Goal: Ask a question

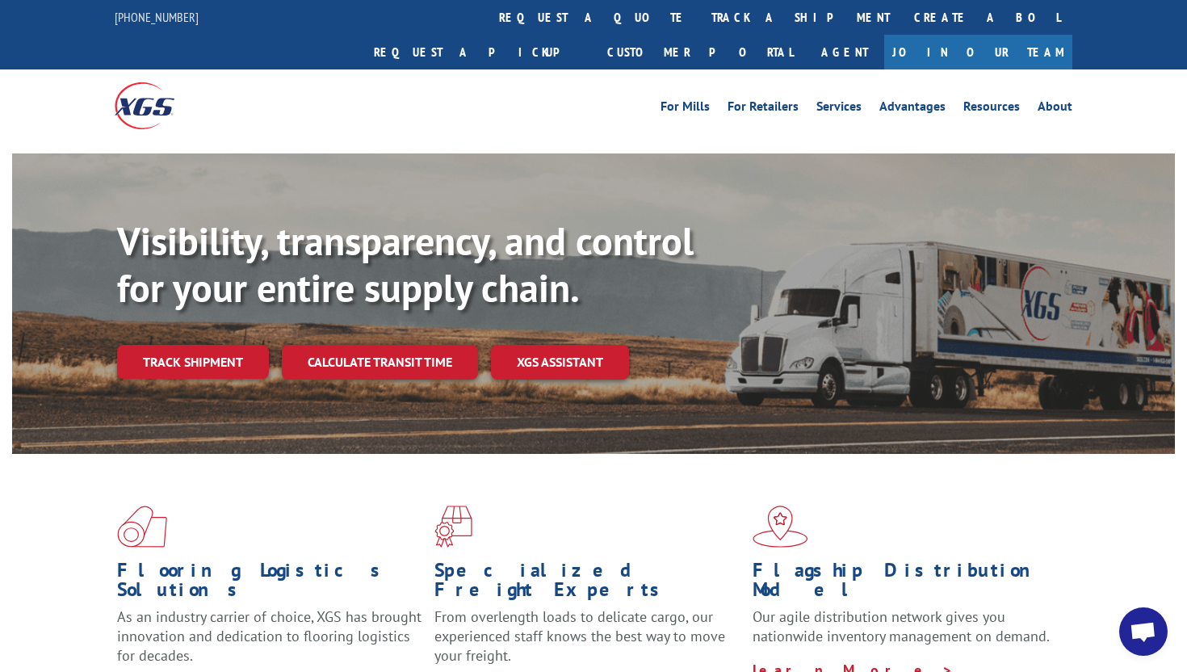
click at [1137, 630] on span "Open chat" at bounding box center [1142, 633] width 27 height 23
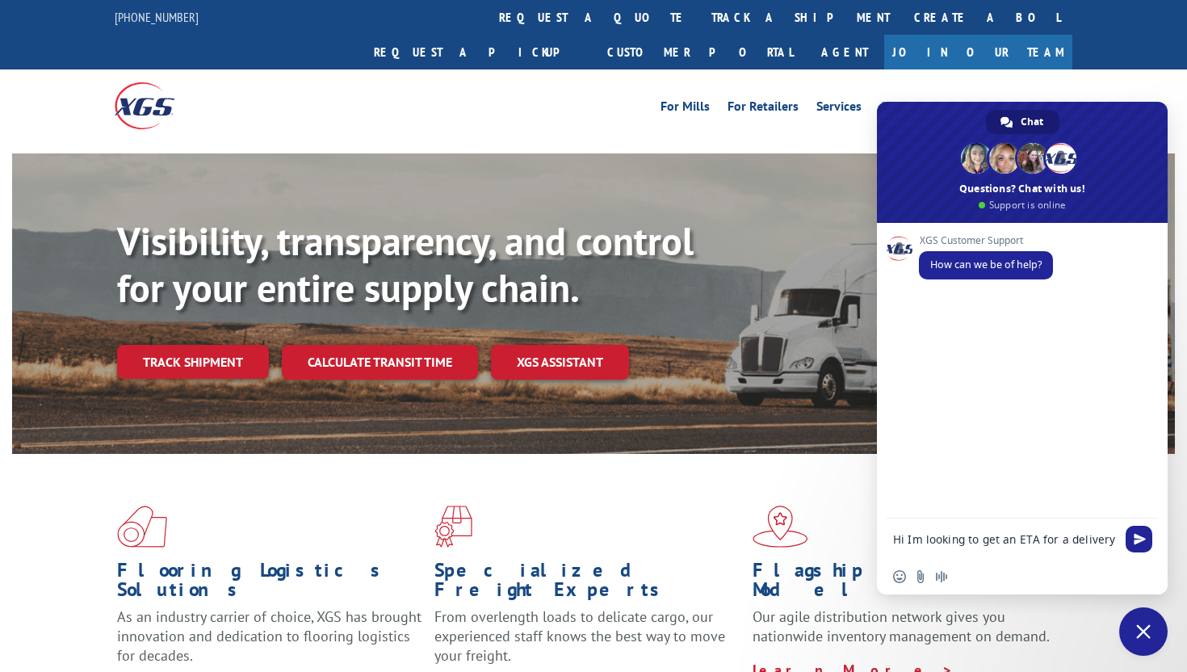
type textarea "Hi Im looking to get an ETA for a delivery"
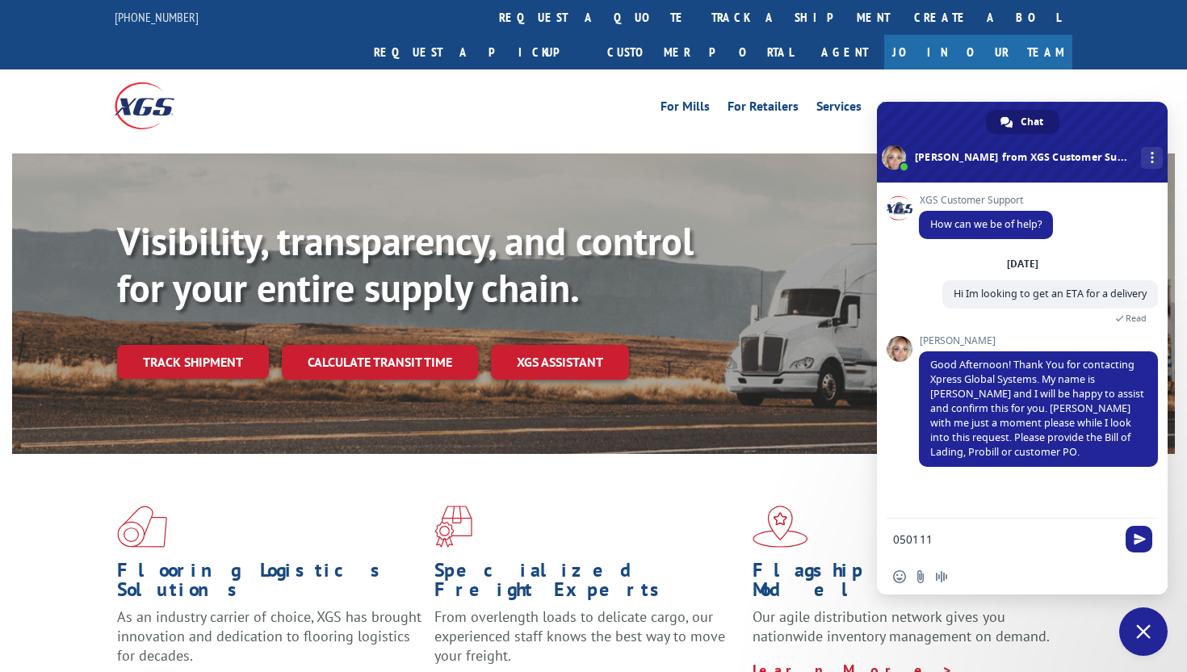
type textarea "0501118"
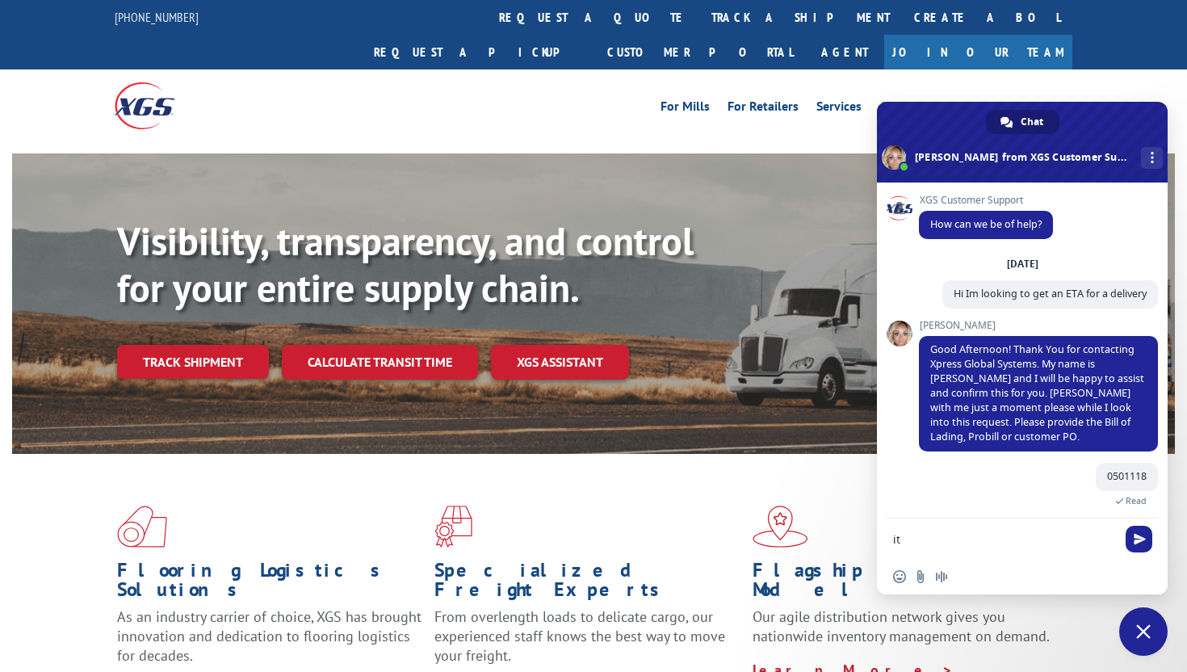
type textarea "i"
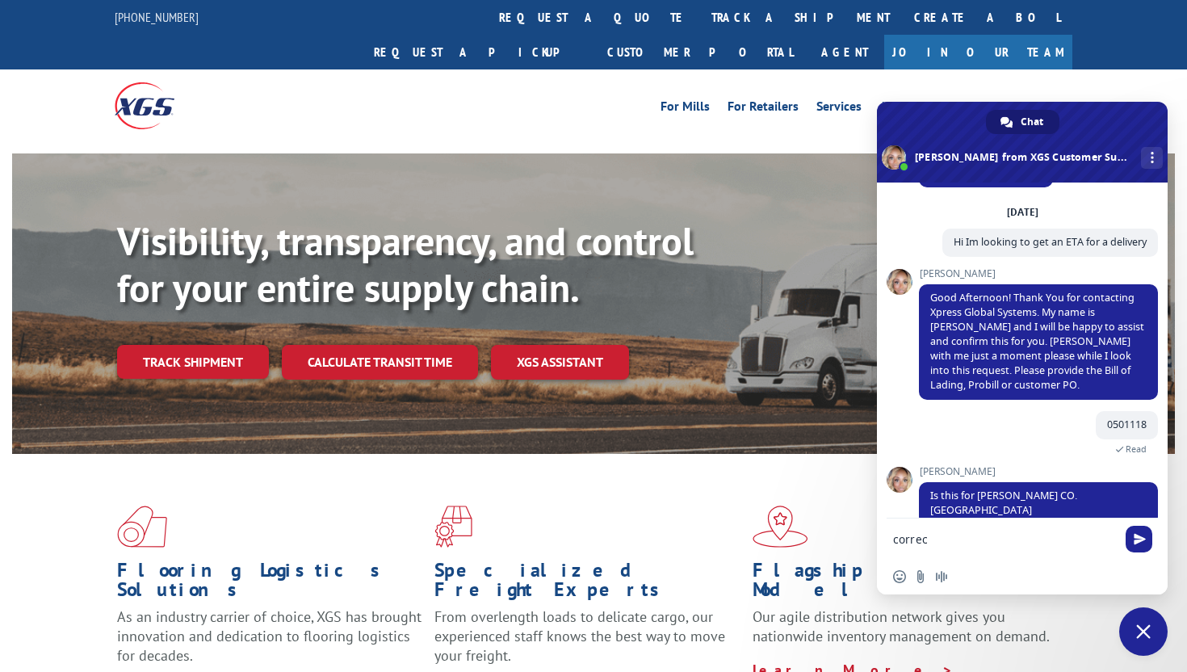
type textarea "correct"
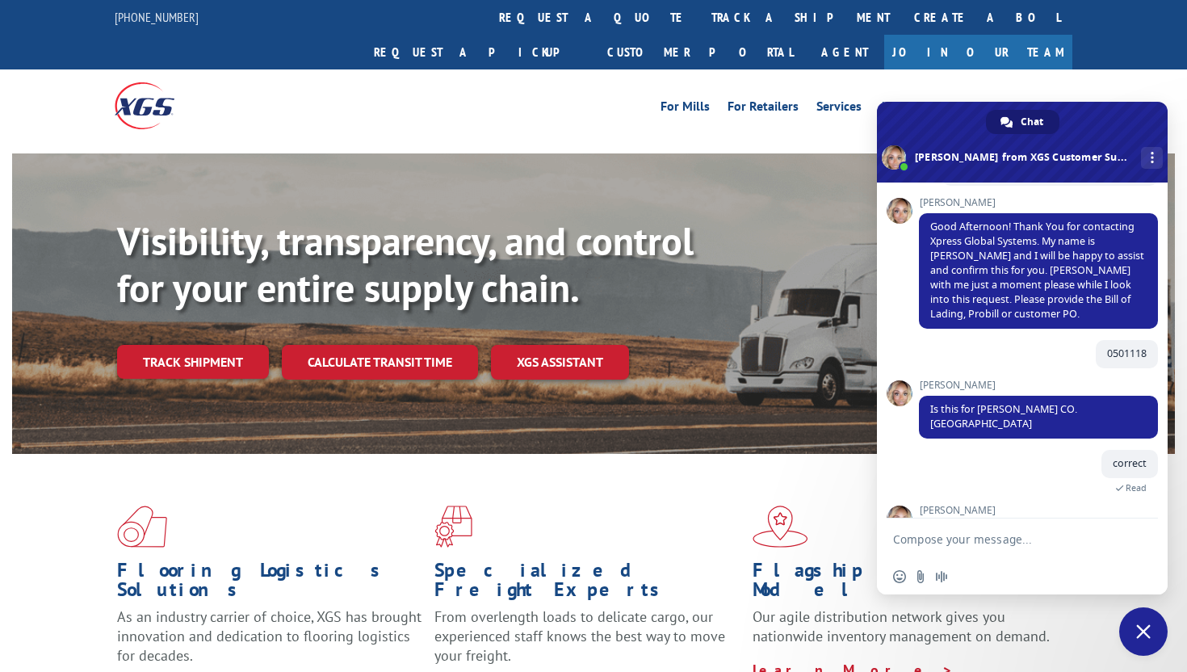
scroll to position [148, 0]
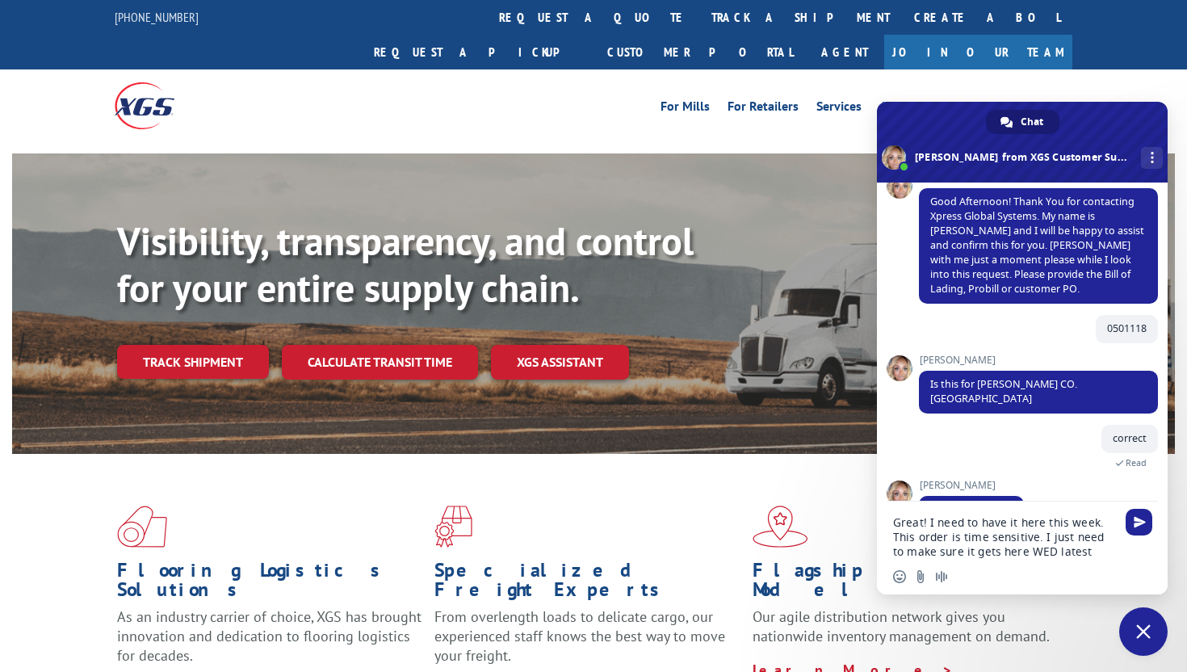
type textarea "Great! I need to have it here this week. This order is time sensitive. I just n…"
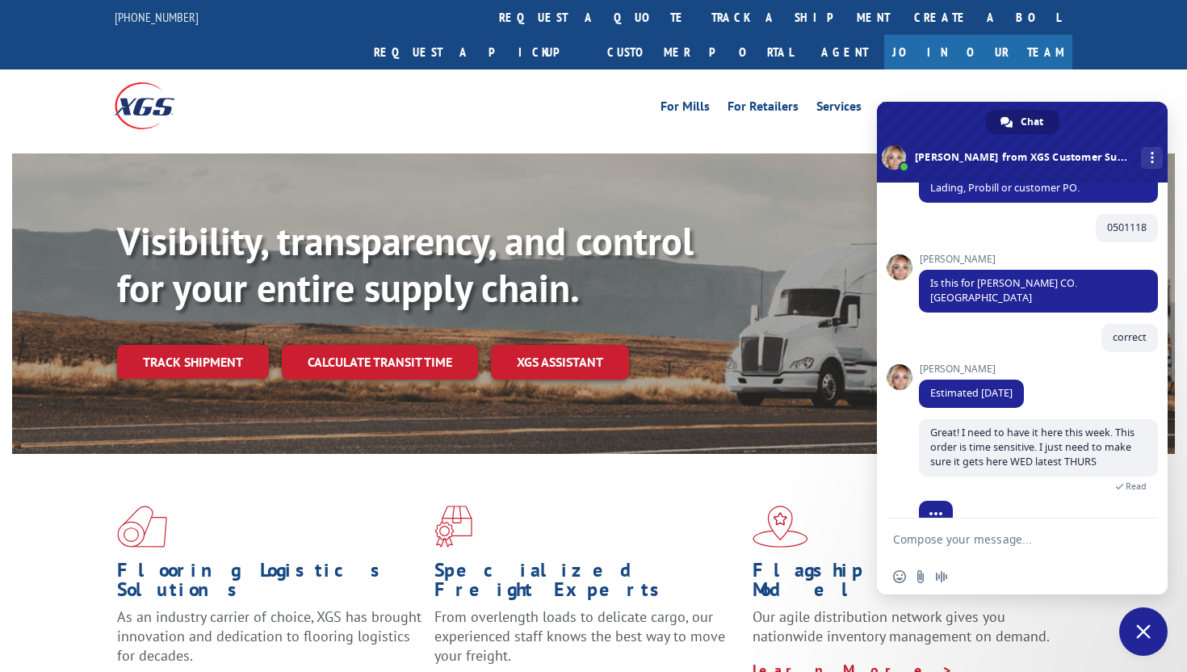
scroll to position [288, 0]
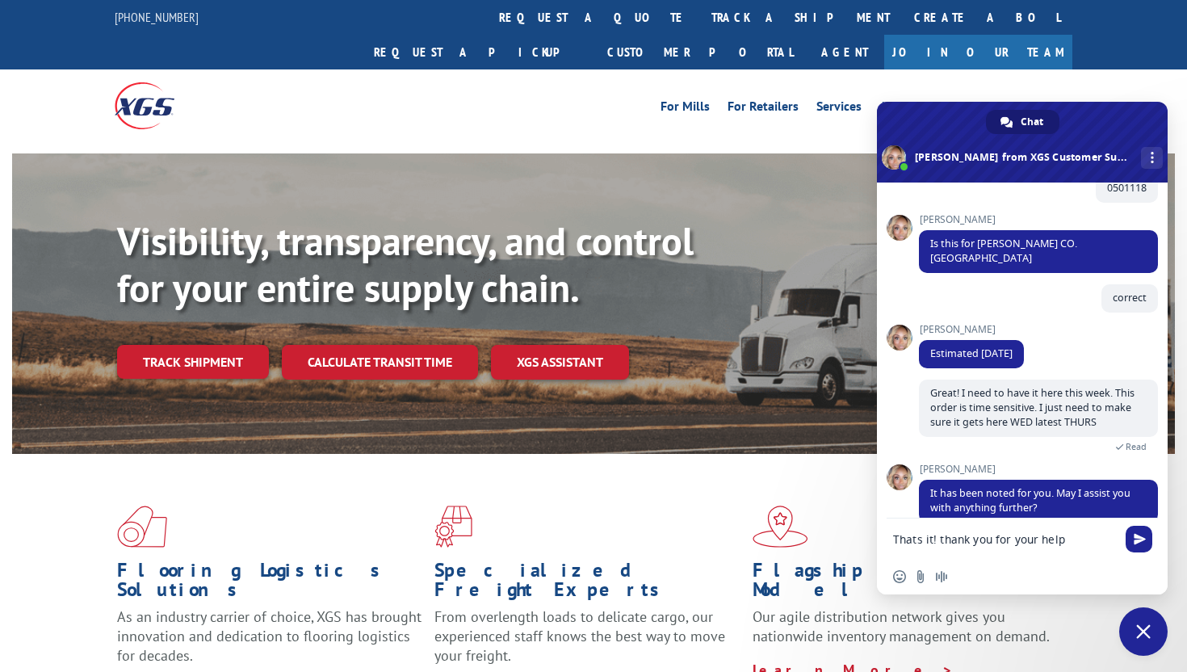
type textarea "Thats it! thank you for your help"
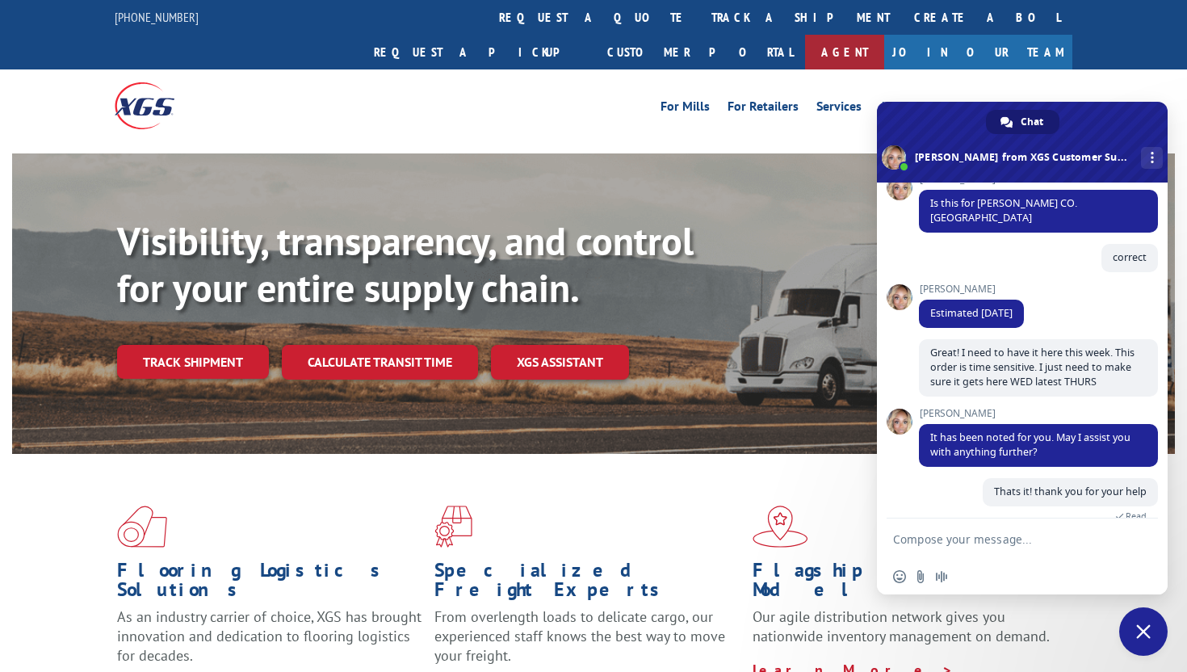
scroll to position [493, 0]
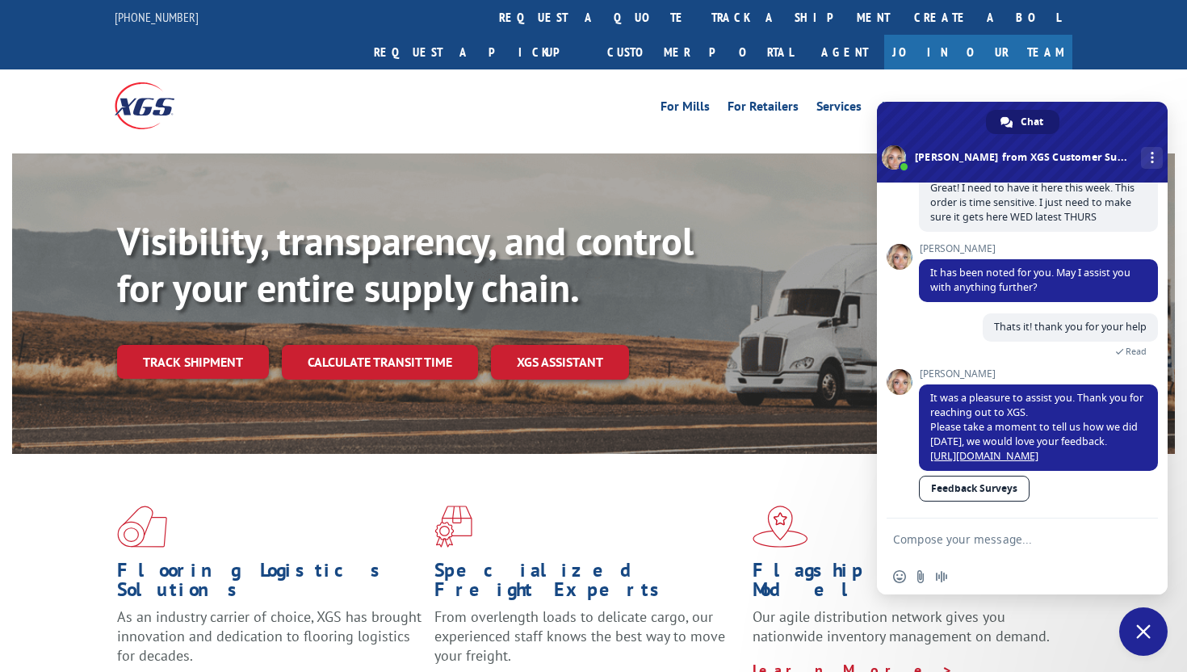
click at [1149, 631] on span "Close chat" at bounding box center [1143, 631] width 15 height 15
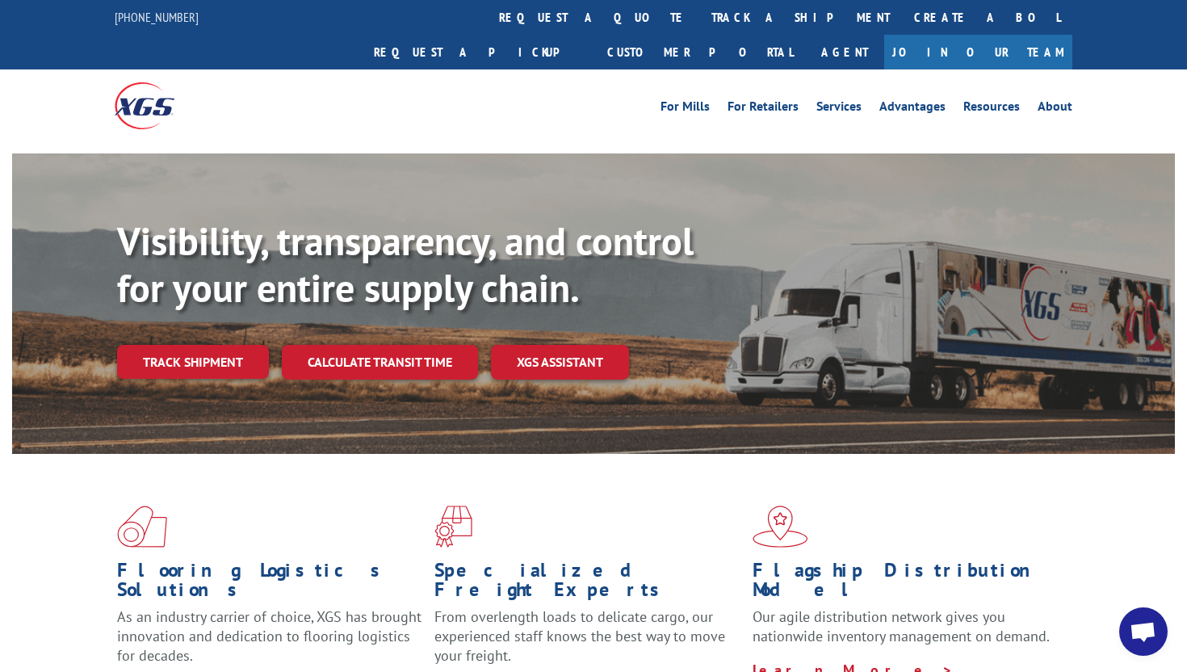
click at [504, 82] on div "For [PERSON_NAME] For Retailers Services Advantages Resources About For [PERSON…" at bounding box center [593, 105] width 957 height 72
